Goal: Task Accomplishment & Management: Manage account settings

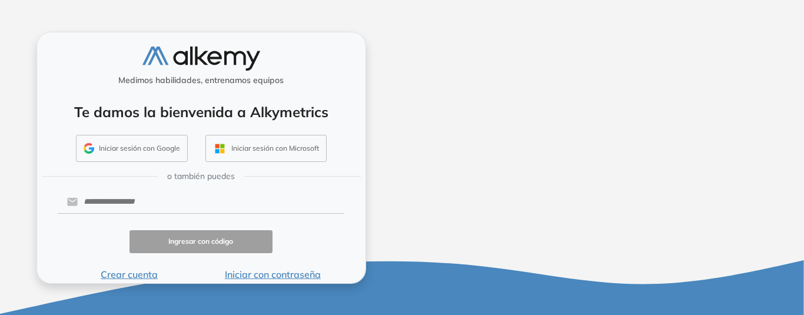
click at [145, 129] on div "Te damos la bienvenida a Alkymetrics Iniciar sesión con Google Iniciar sesión c…" at bounding box center [201, 127] width 307 height 77
click at [147, 128] on div "Te damos la bienvenida a Alkymetrics Iniciar sesión con Google Iniciar sesión c…" at bounding box center [201, 127] width 307 height 77
click at [145, 130] on div "Te damos la bienvenida a Alkymetrics Iniciar sesión con Google Iniciar sesión c…" at bounding box center [201, 127] width 307 height 77
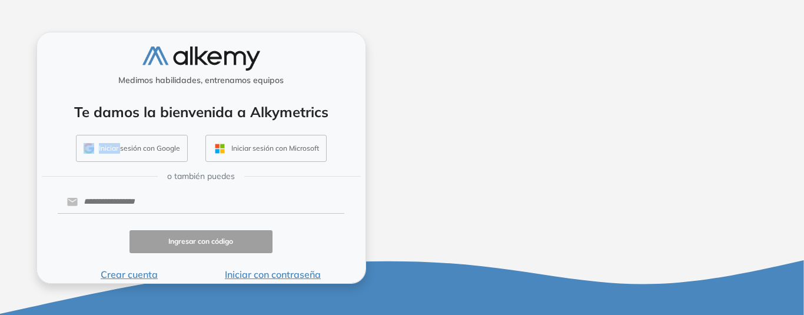
click at [145, 130] on div "Te damos la bienvenida a Alkymetrics Iniciar sesión con Google Iniciar sesión c…" at bounding box center [201, 127] width 307 height 77
click at [135, 147] on button "Iniciar sesión con Google" at bounding box center [132, 148] width 112 height 27
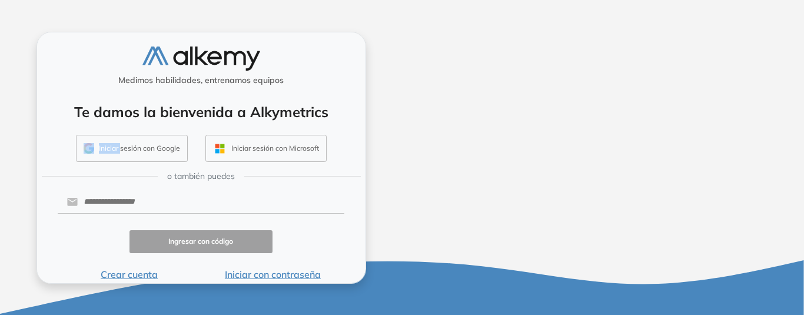
click at [135, 147] on button "Iniciar sesión con Google" at bounding box center [132, 148] width 112 height 27
